Goal: Transaction & Acquisition: Book appointment/travel/reservation

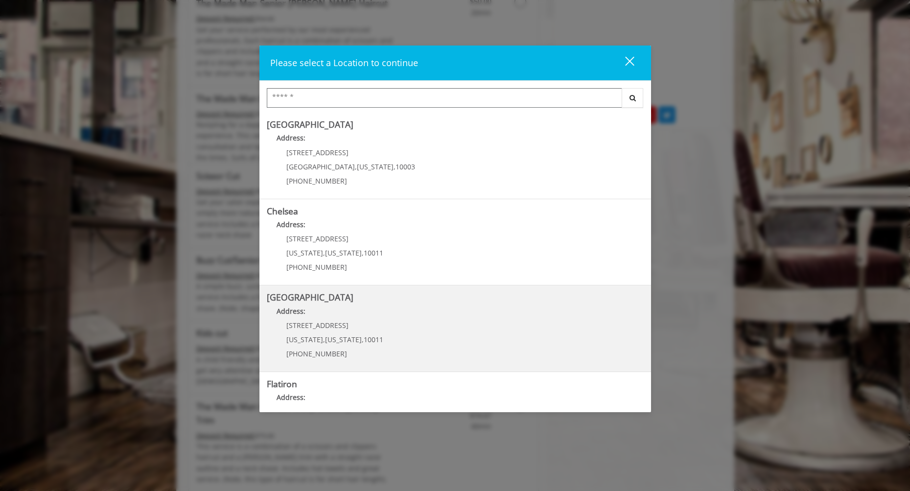
scroll to position [492, 0]
drag, startPoint x: 651, startPoint y: 295, endPoint x: 640, endPoint y: 342, distance: 48.1
click at [640, 342] on div "Greenwich Village Address: 60 E 8th St Manhattan , New York , 10003 (212) 598-1…" at bounding box center [455, 260] width 392 height 295
click at [644, 330] on div "Chelsea 15th Street Address: 267 W 15th St New York , New York , 10011 (646) 85…" at bounding box center [455, 328] width 392 height 87
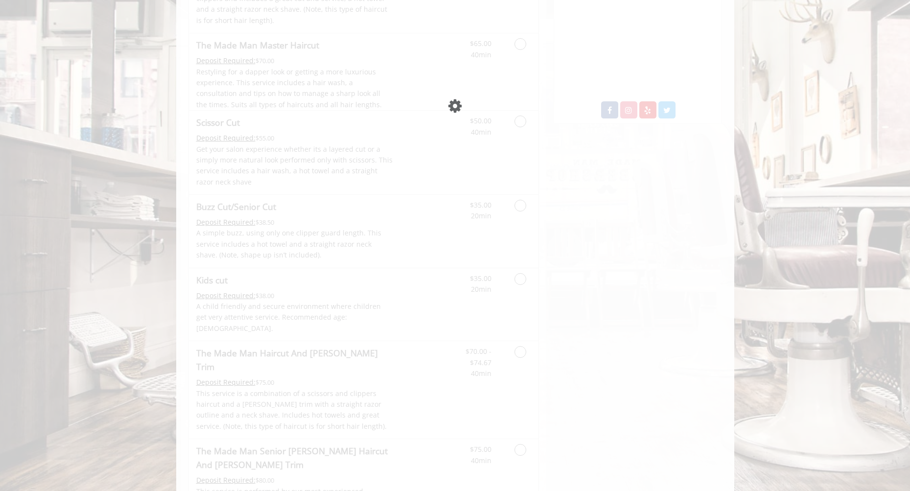
scroll to position [145, 0]
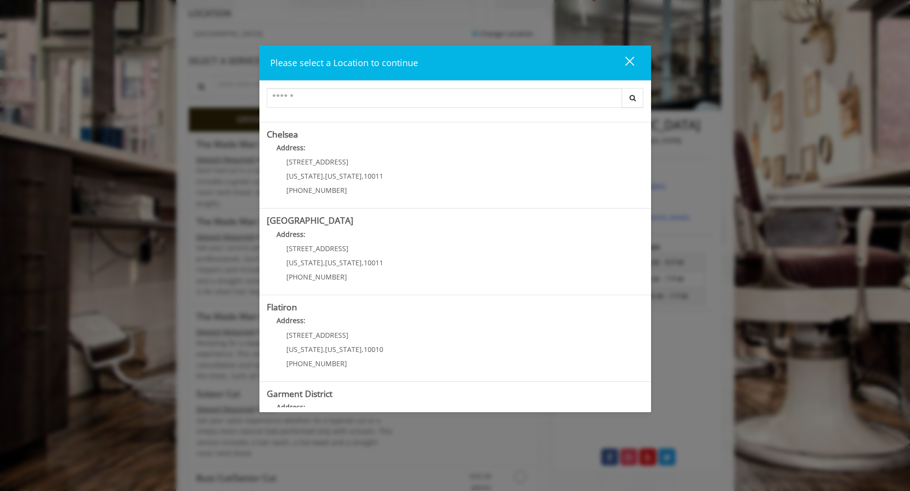
scroll to position [125, 0]
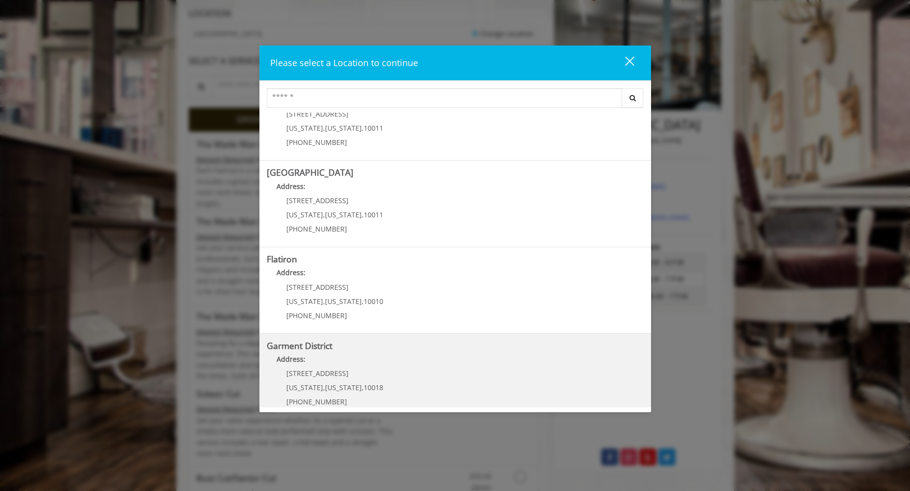
click at [399, 370] on District "Garment District Address: 1400 Broadway New York , New York , 10018 (212) 997-4…" at bounding box center [455, 376] width 377 height 71
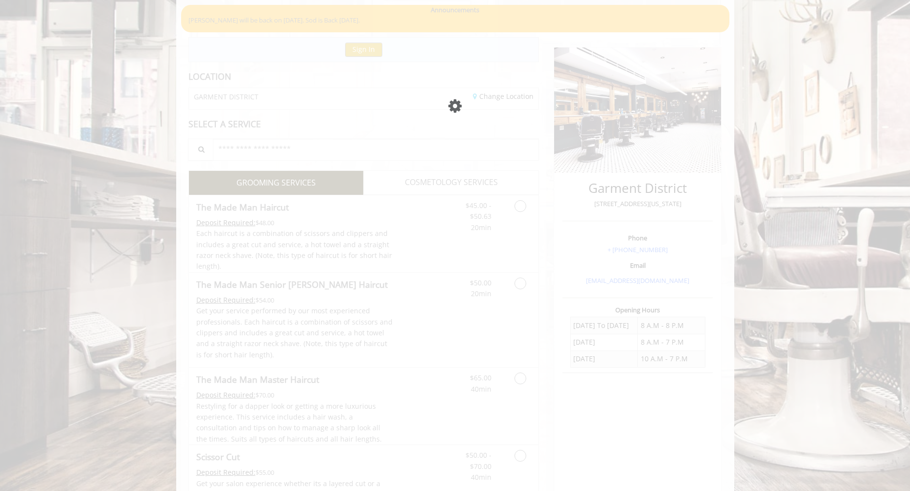
scroll to position [142, 0]
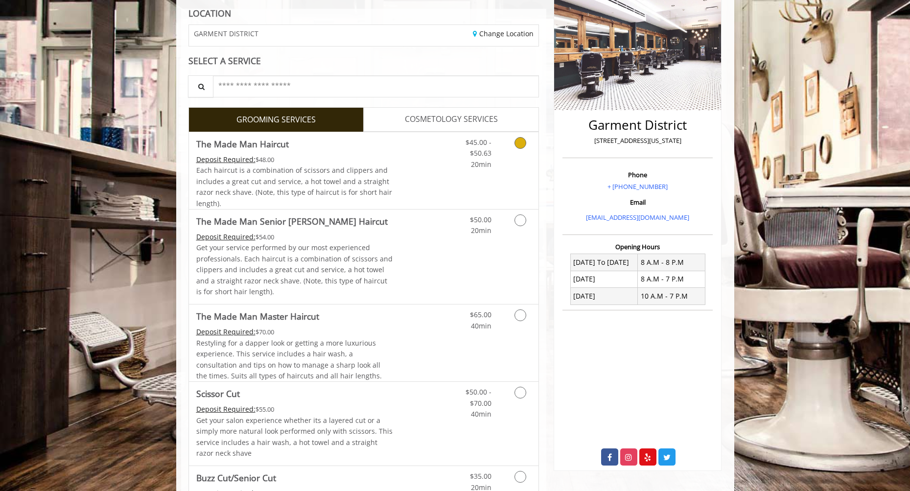
click at [520, 145] on icon "Grooming services" at bounding box center [520, 143] width 12 height 12
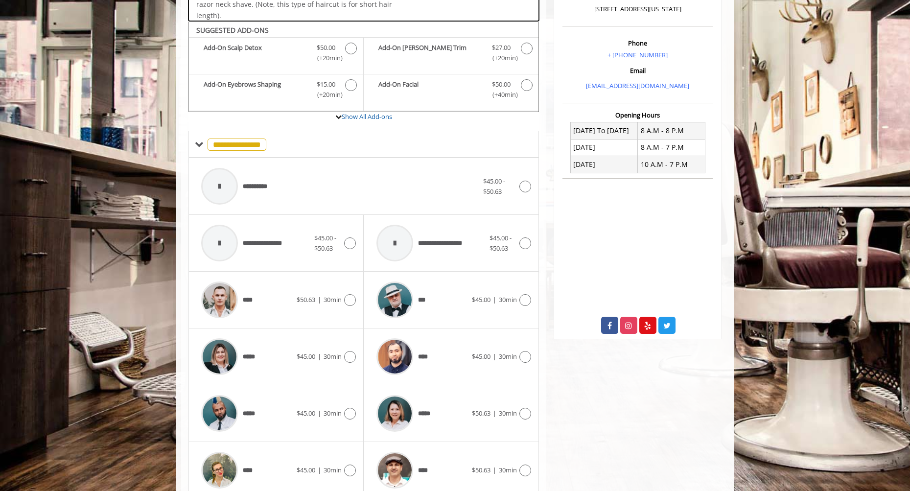
scroll to position [292, 0]
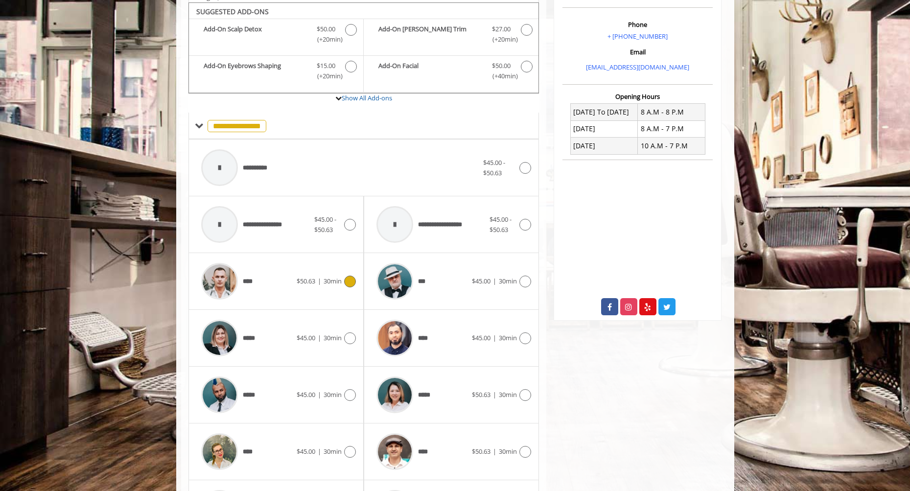
click at [344, 280] on icon at bounding box center [350, 282] width 12 height 12
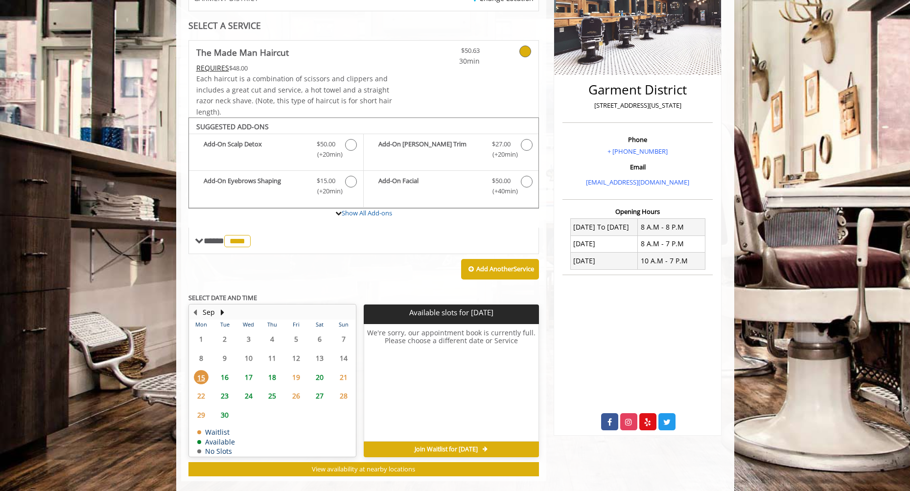
scroll to position [187, 0]
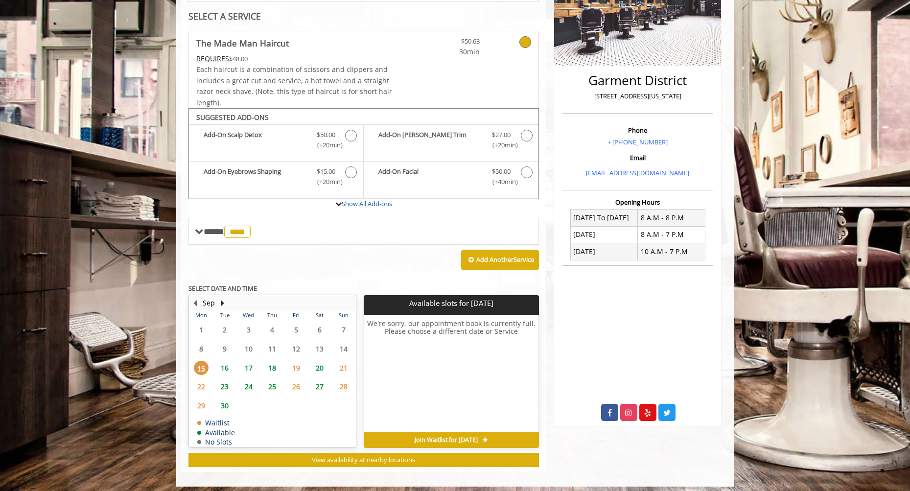
click at [226, 366] on span "16" at bounding box center [224, 368] width 15 height 14
click at [203, 365] on span "15" at bounding box center [201, 368] width 15 height 14
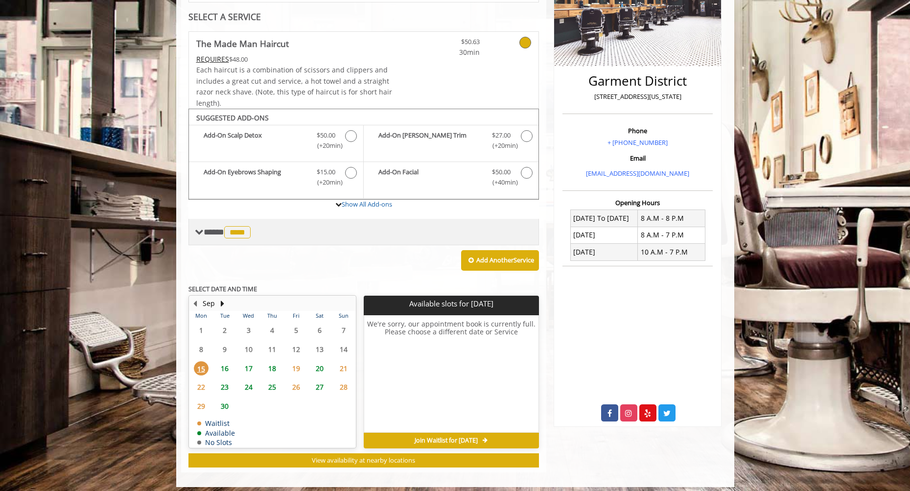
click at [207, 230] on span "**** **** ********" at bounding box center [228, 232] width 49 height 9
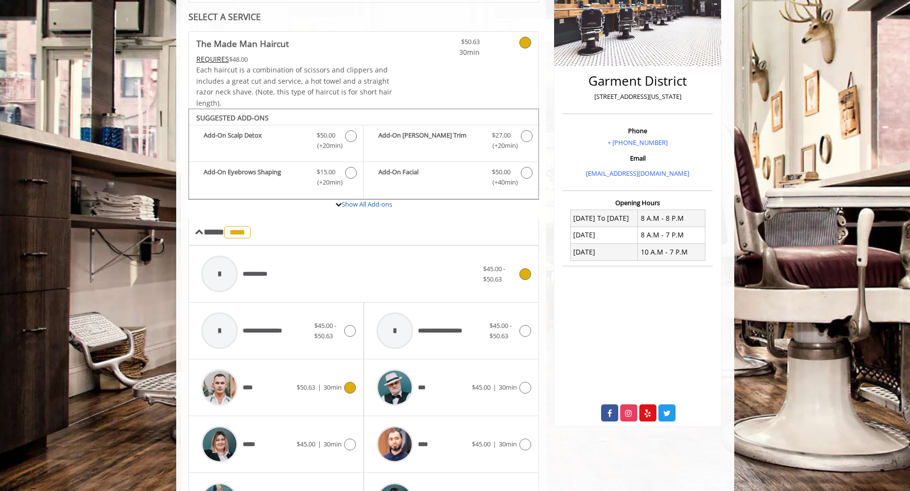
click at [531, 269] on icon at bounding box center [525, 274] width 12 height 12
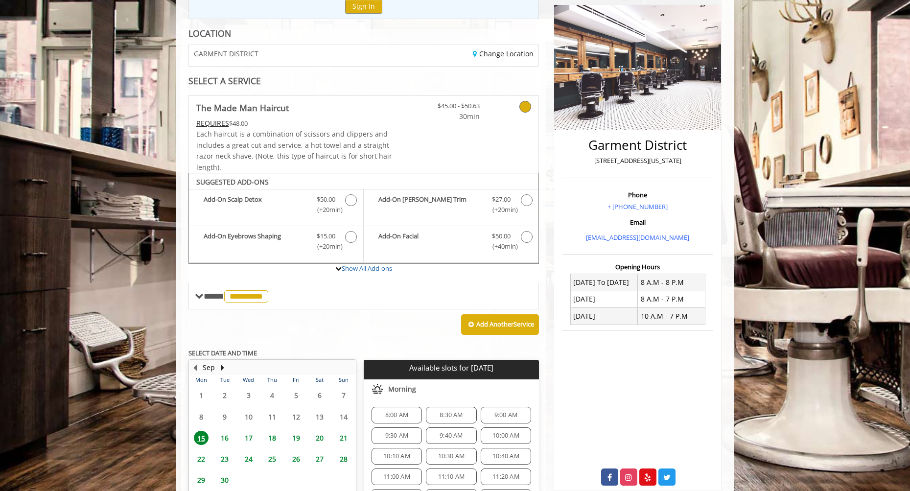
scroll to position [69, 0]
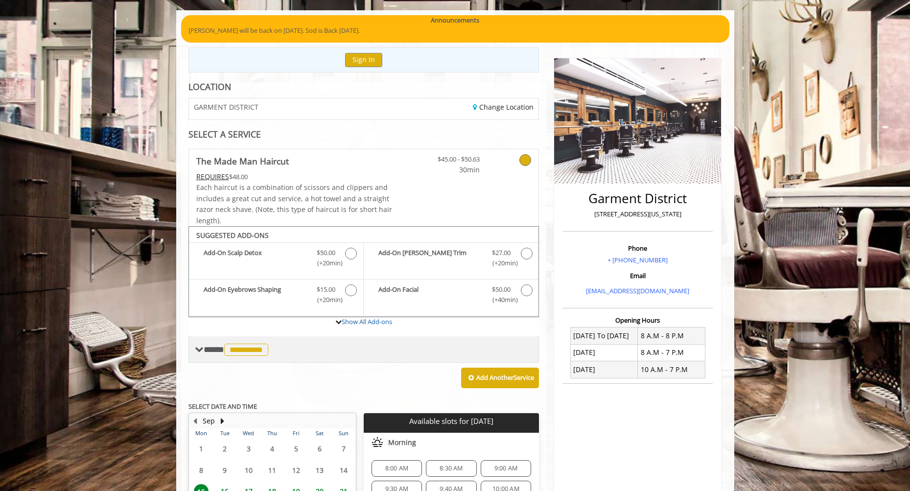
click at [268, 344] on span "**********" at bounding box center [246, 350] width 44 height 12
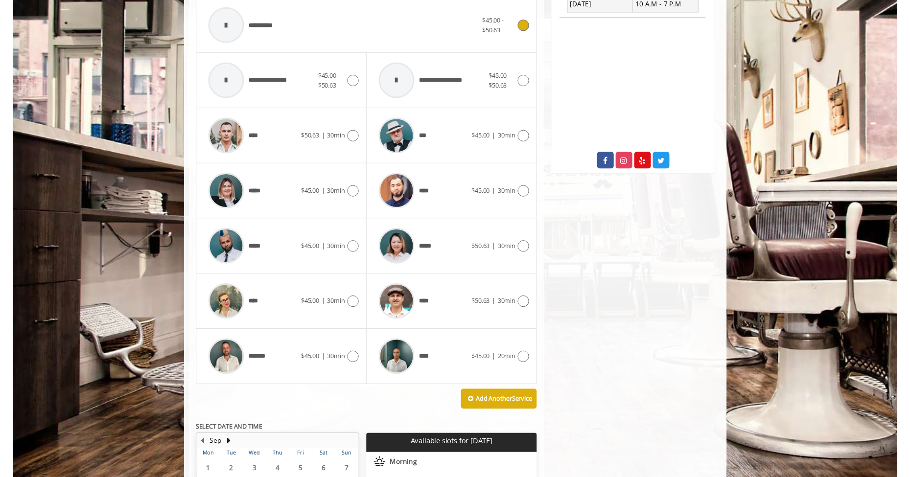
scroll to position [457, 0]
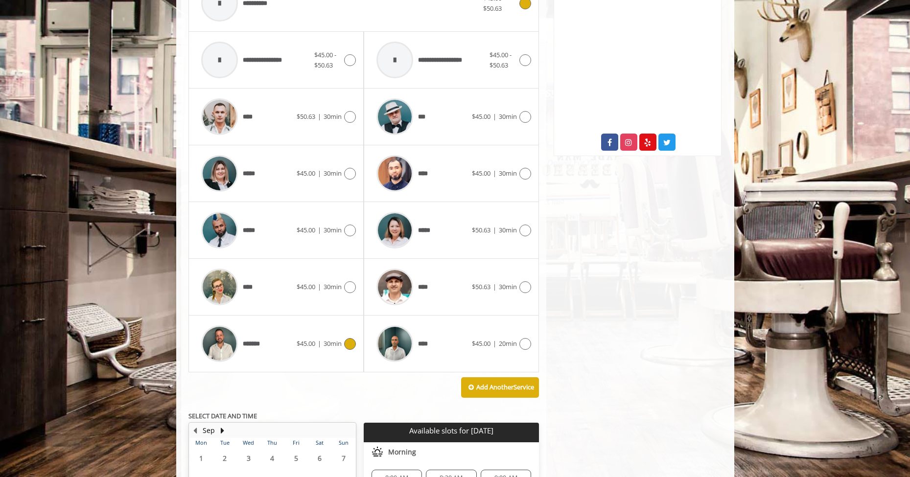
click at [352, 342] on icon at bounding box center [350, 344] width 12 height 12
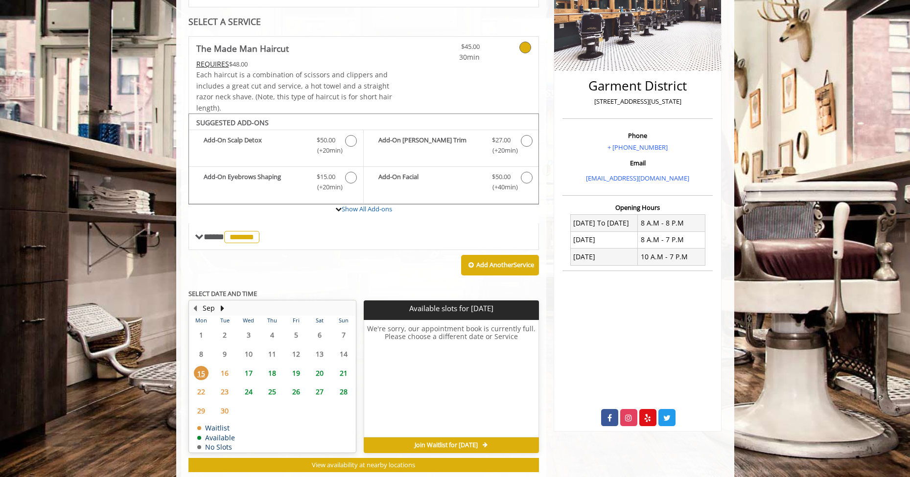
scroll to position [200, 0]
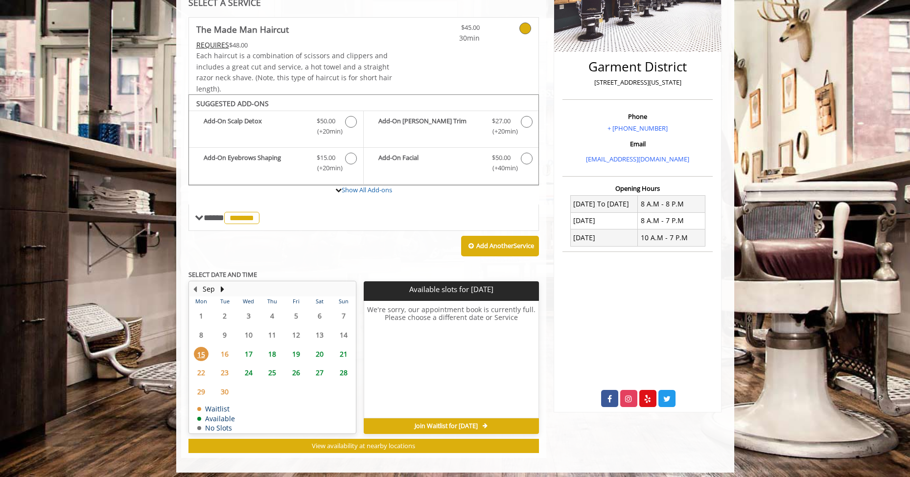
scroll to position [142, 0]
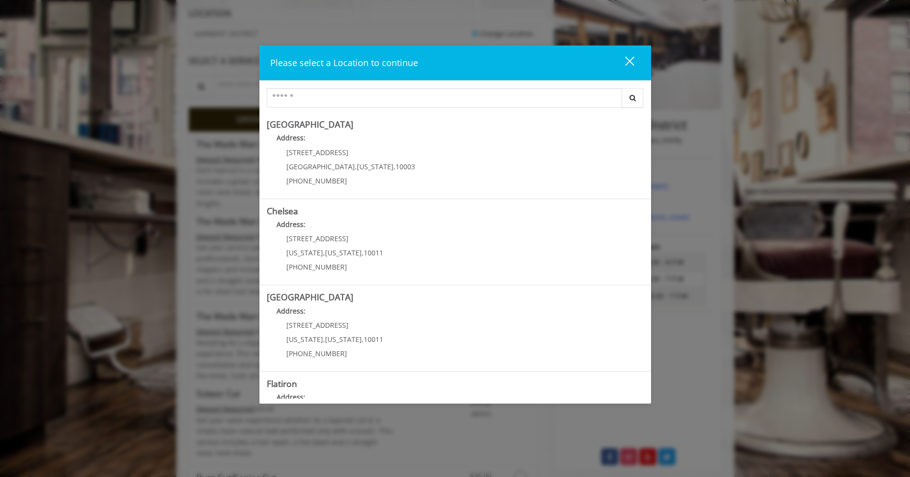
click at [625, 66] on div "close" at bounding box center [624, 63] width 20 height 15
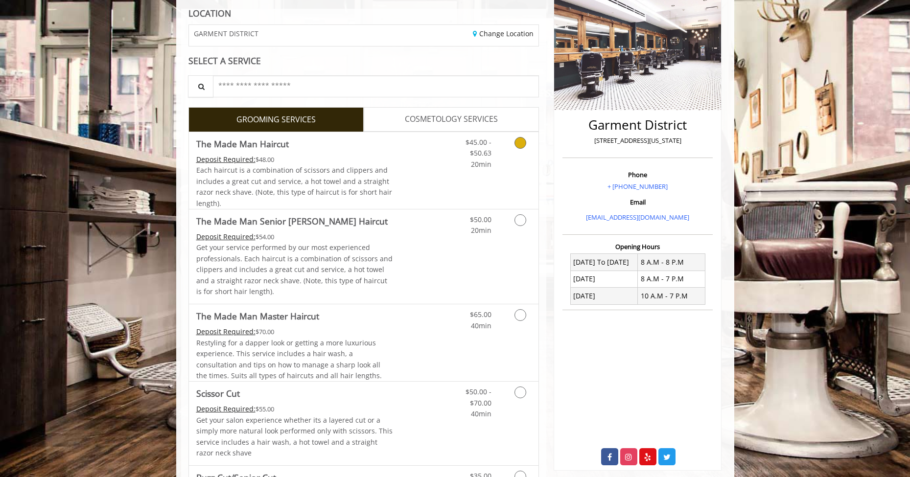
click at [400, 169] on link "Discounted Price" at bounding box center [422, 170] width 58 height 77
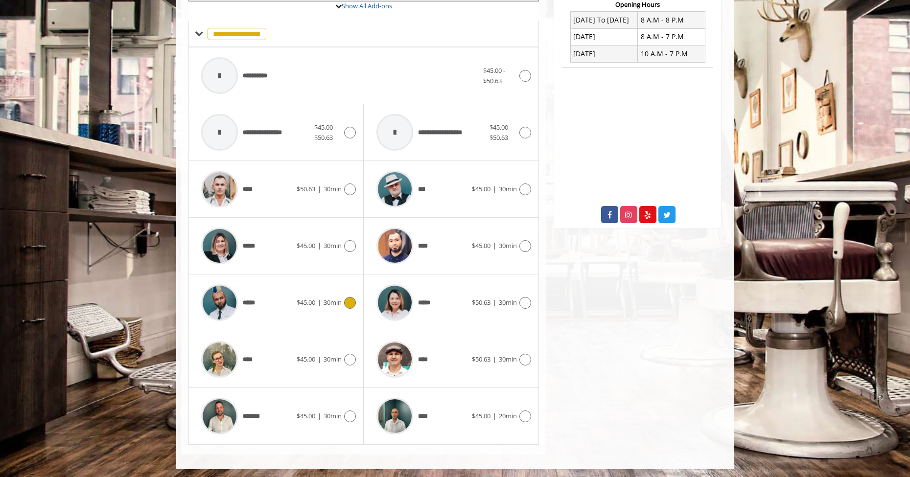
scroll to position [382, 0]
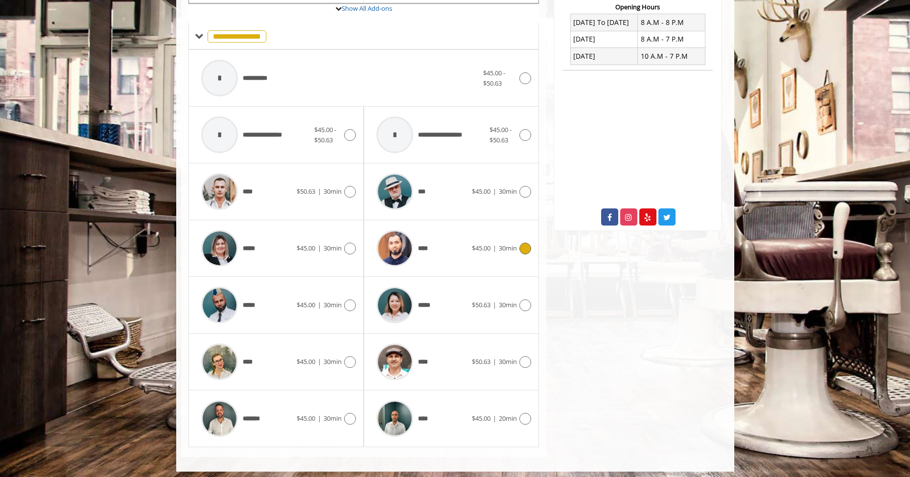
click at [452, 251] on div "****" at bounding box center [422, 248] width 100 height 47
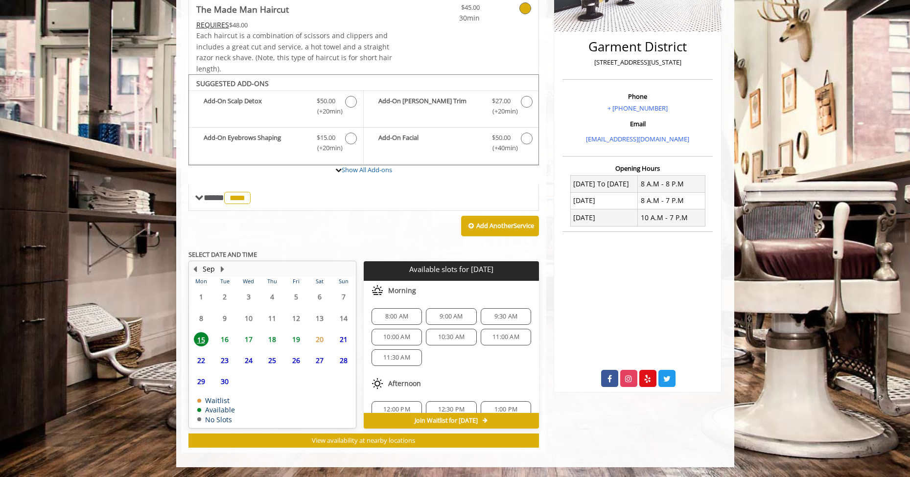
scroll to position [215, 0]
